Goal: Task Accomplishment & Management: Manage account settings

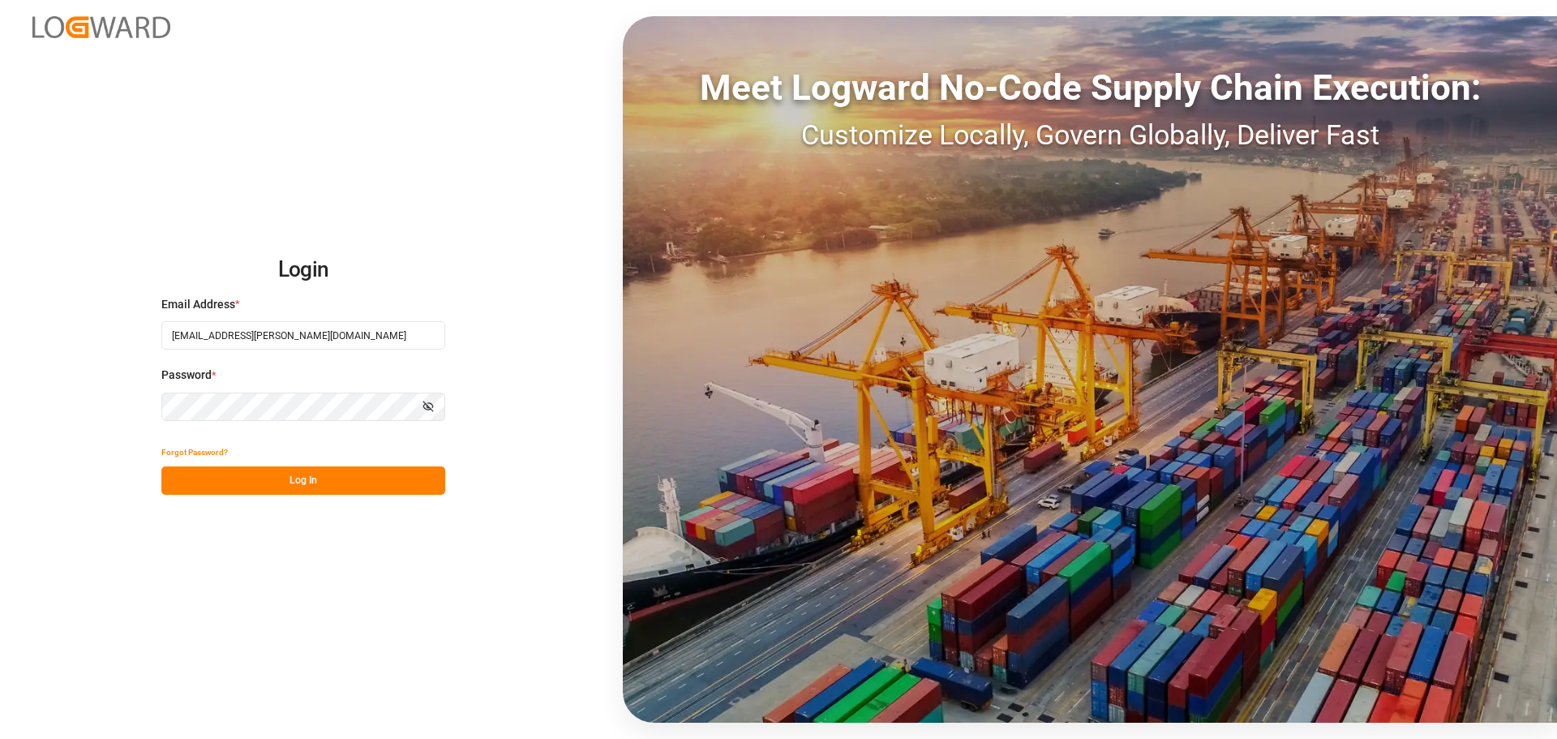
click at [363, 471] on button "Log In" at bounding box center [303, 480] width 284 height 28
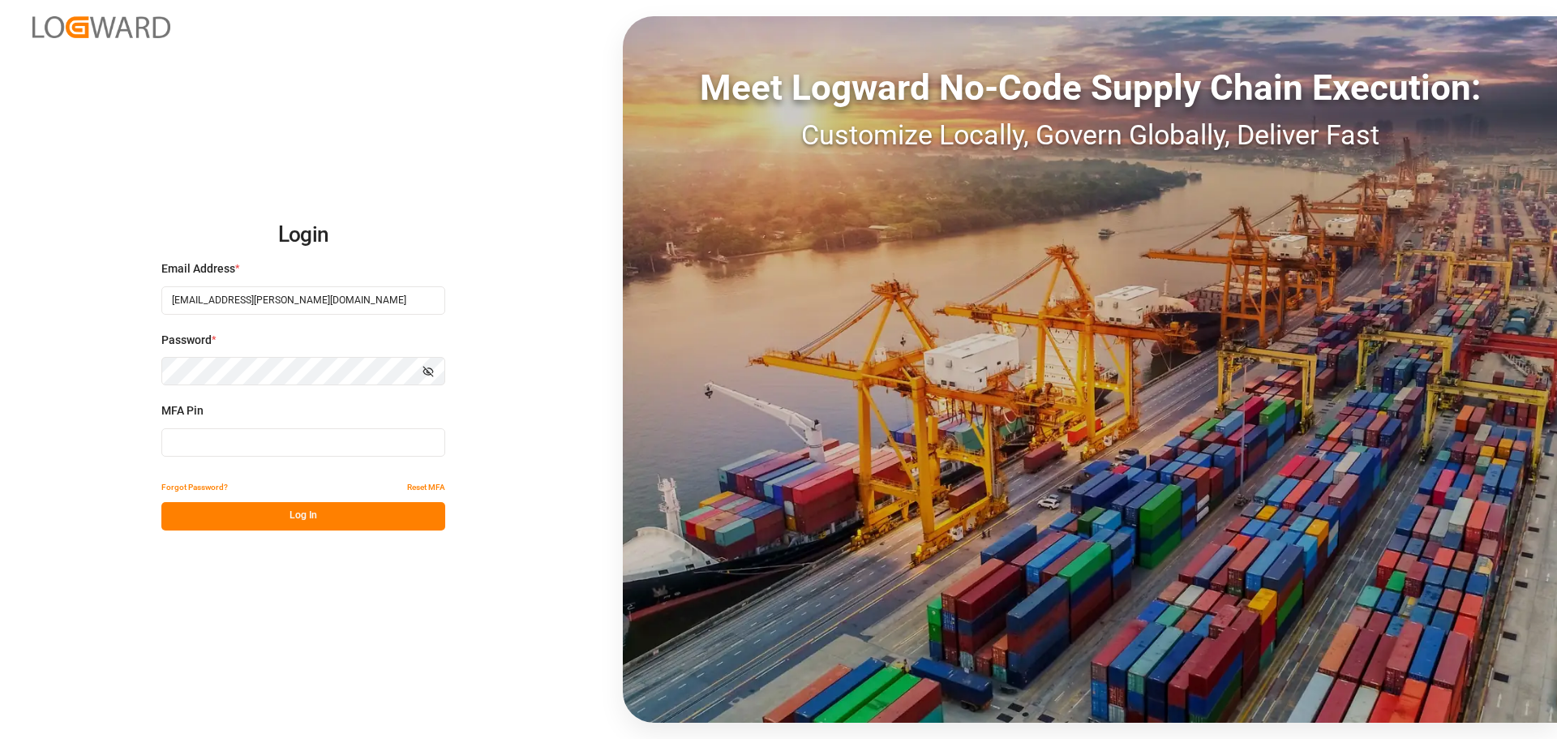
click at [234, 446] on input at bounding box center [303, 442] width 284 height 28
type input "237246"
click at [219, 528] on button "Log In" at bounding box center [303, 516] width 284 height 28
